Goal: Navigation & Orientation: Find specific page/section

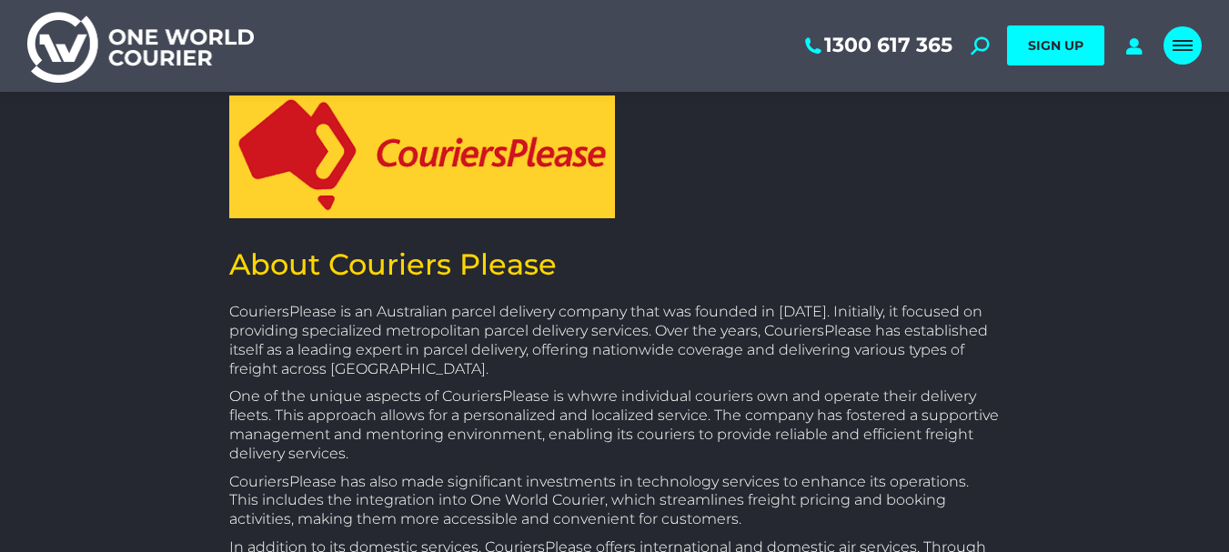
click at [1184, 56] on link "Mobile menu icon" at bounding box center [1183, 45] width 38 height 38
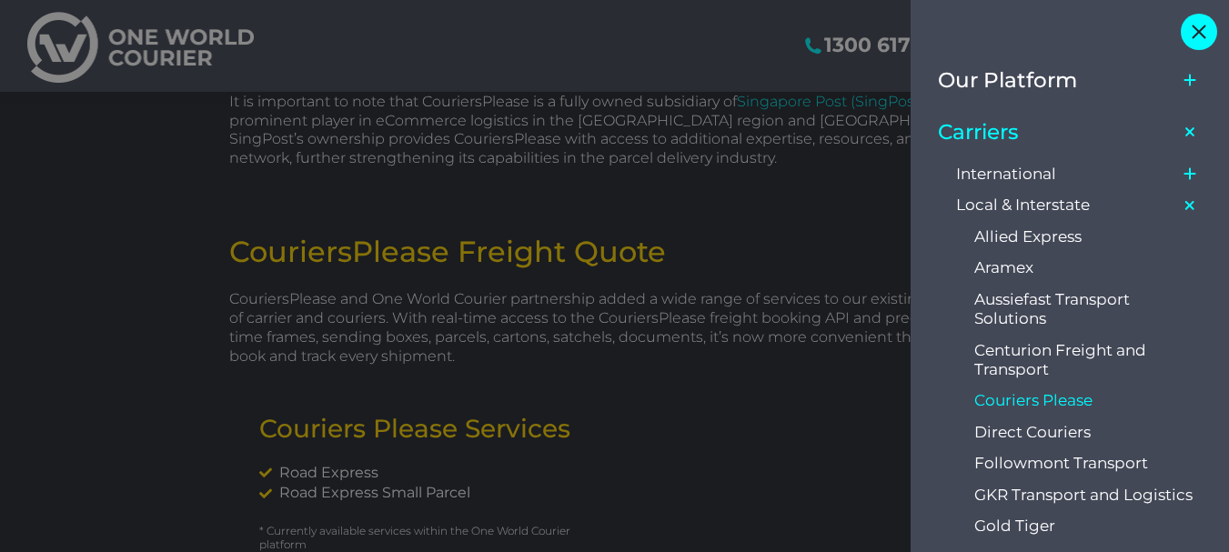
click at [1203, 31] on div "Close" at bounding box center [1199, 32] width 36 height 36
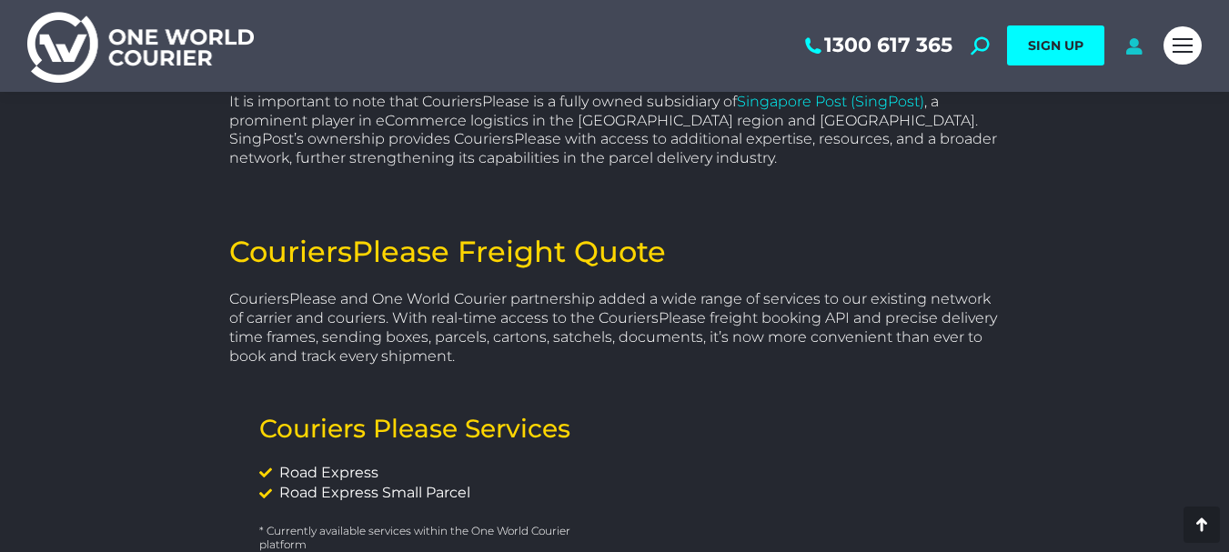
click at [1128, 50] on icon at bounding box center [1134, 45] width 23 height 18
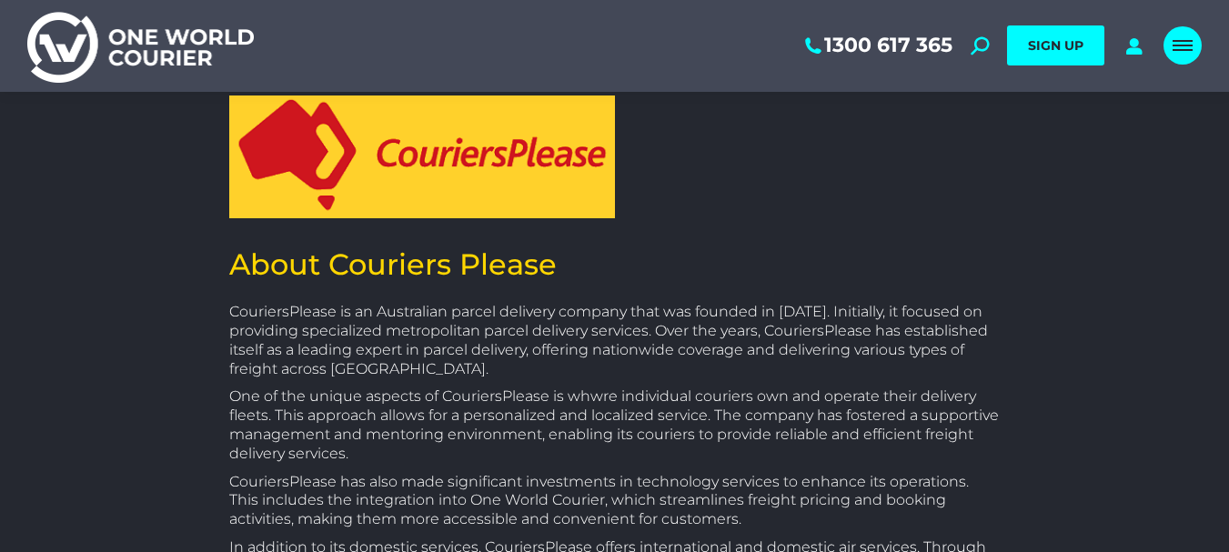
click at [1174, 55] on link "Mobile menu icon" at bounding box center [1183, 45] width 38 height 38
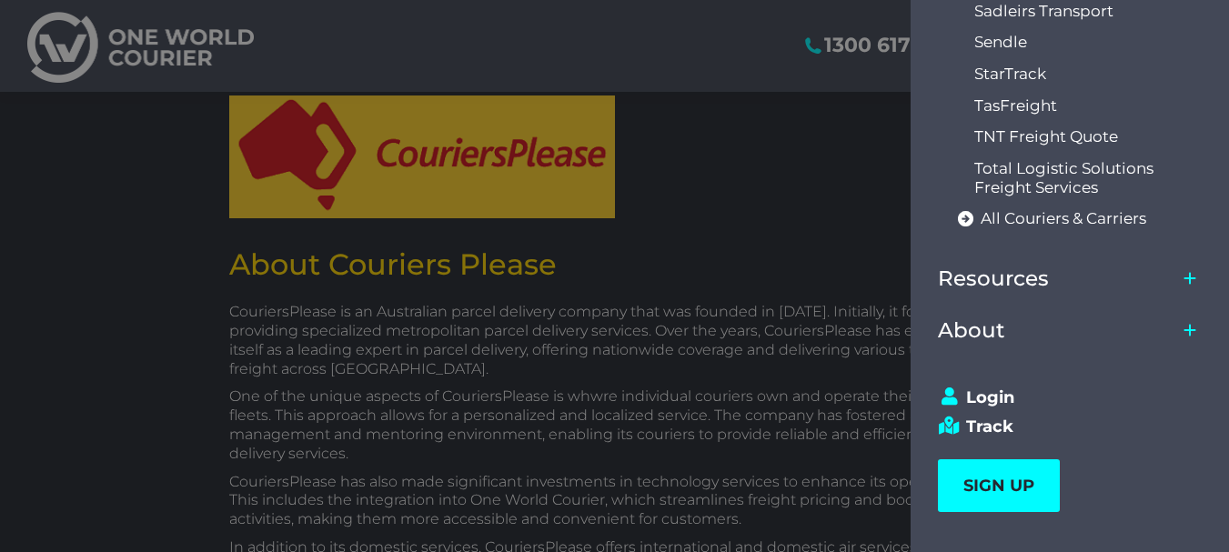
click at [729, 141] on div at bounding box center [614, 276] width 1229 height 552
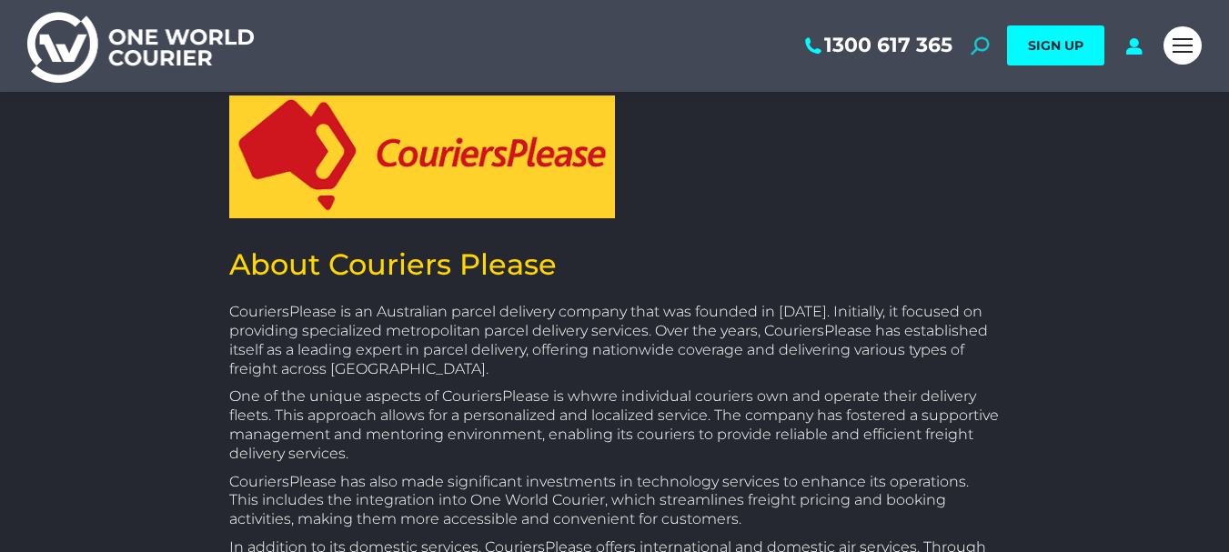
click at [979, 45] on icon at bounding box center [980, 45] width 18 height 18
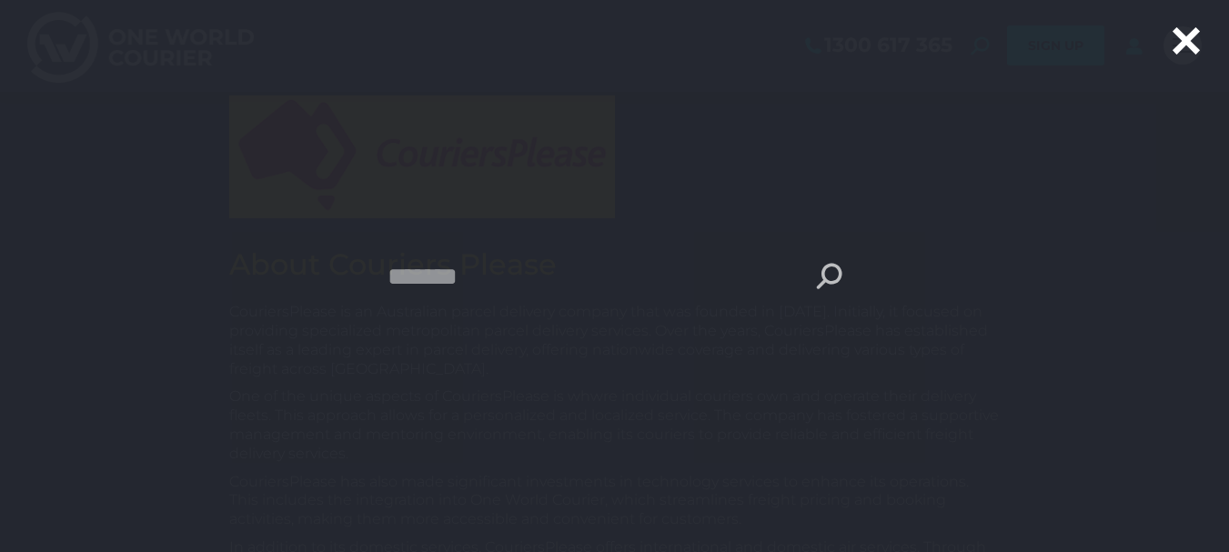
click at [832, 273] on icon "Search" at bounding box center [829, 276] width 25 height 25
